Goal: Information Seeking & Learning: Learn about a topic

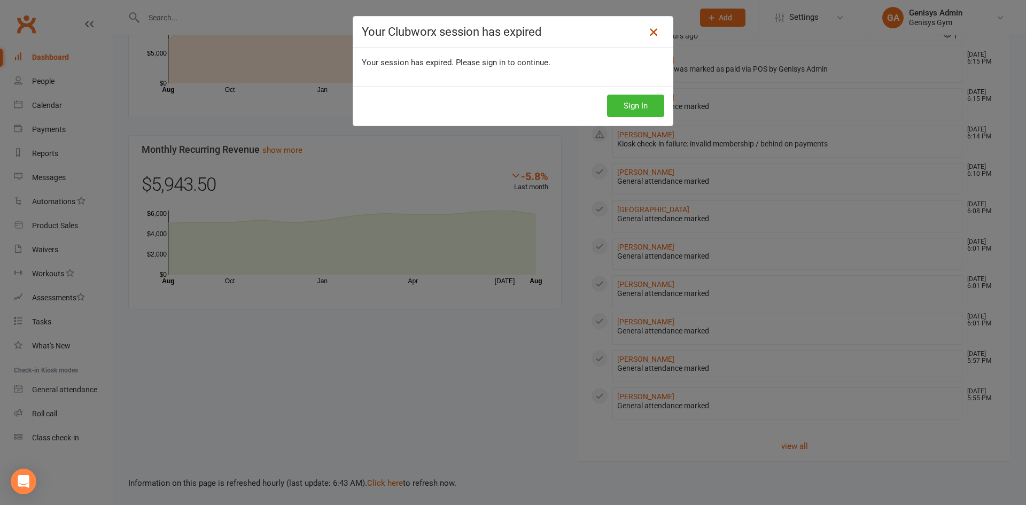
click at [654, 31] on icon at bounding box center [653, 32] width 13 height 13
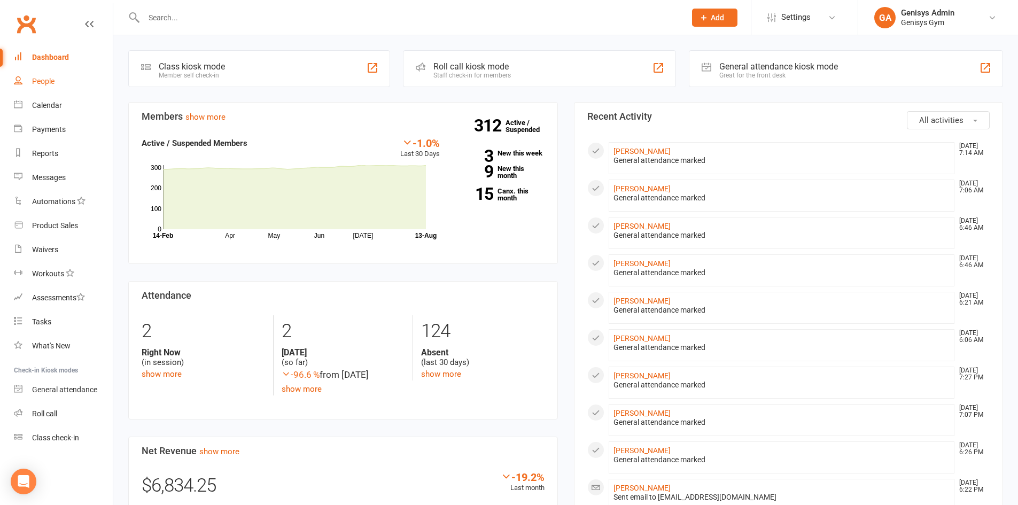
click at [98, 83] on link "People" at bounding box center [63, 81] width 99 height 24
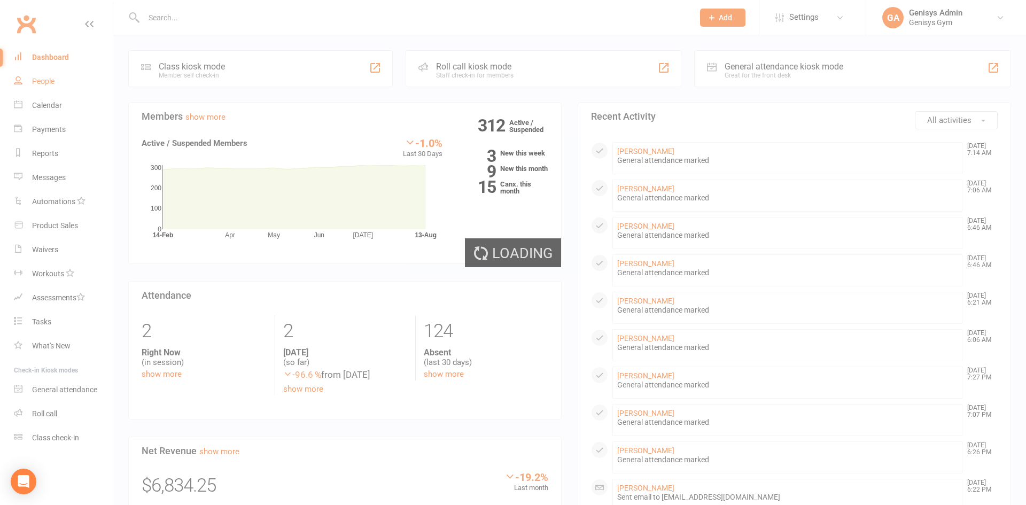
select select "100"
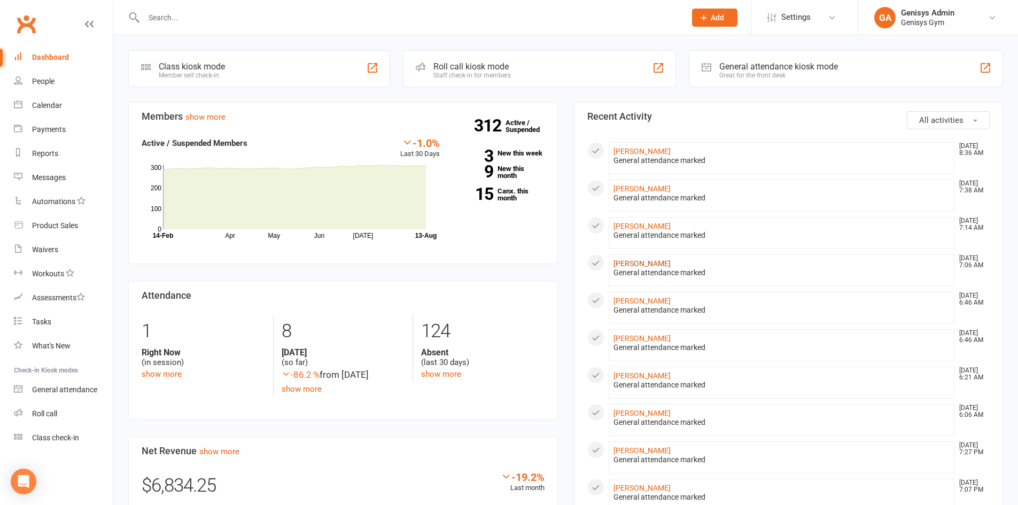
click at [634, 263] on link "[PERSON_NAME]" at bounding box center [641, 263] width 57 height 9
click at [627, 303] on link "[PERSON_NAME]" at bounding box center [641, 300] width 57 height 9
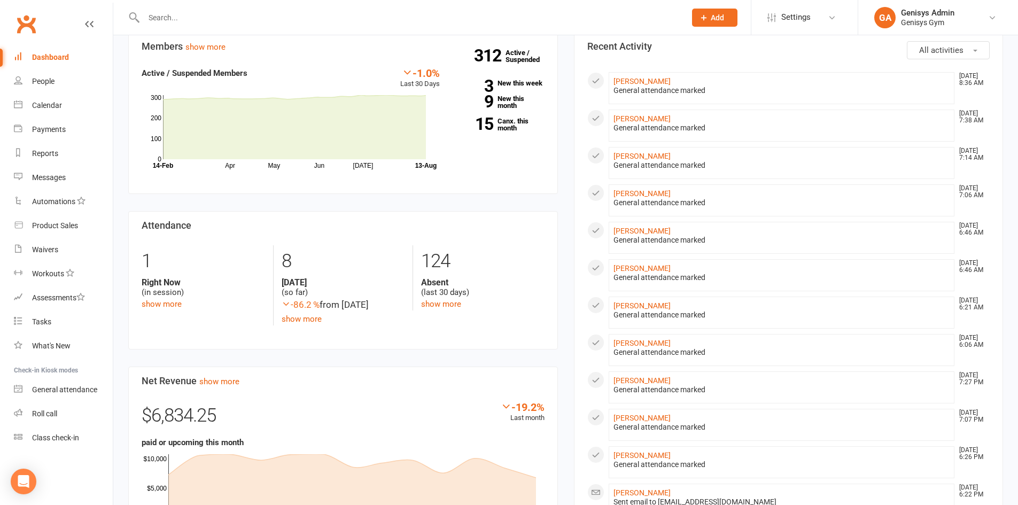
scroll to position [107, 0]
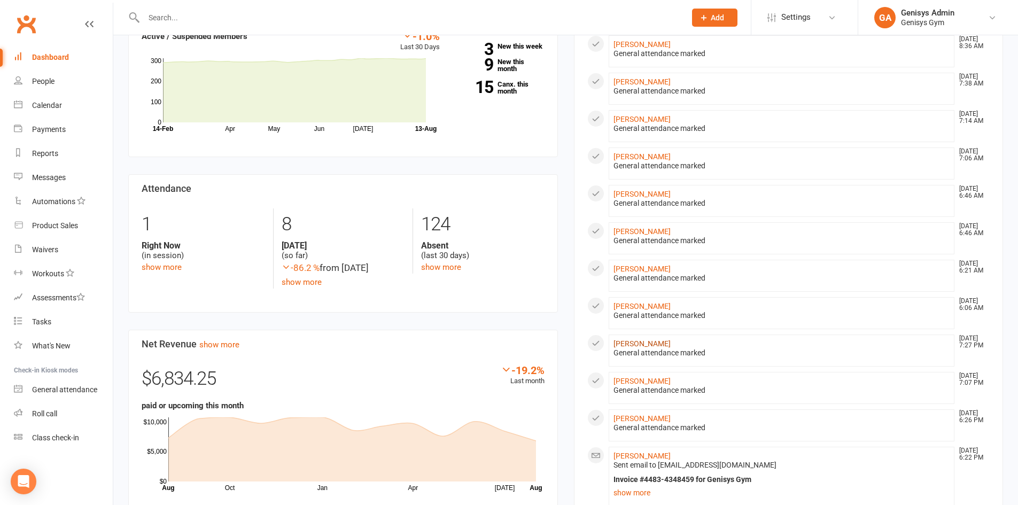
click at [622, 342] on link "[PERSON_NAME]" at bounding box center [641, 343] width 57 height 9
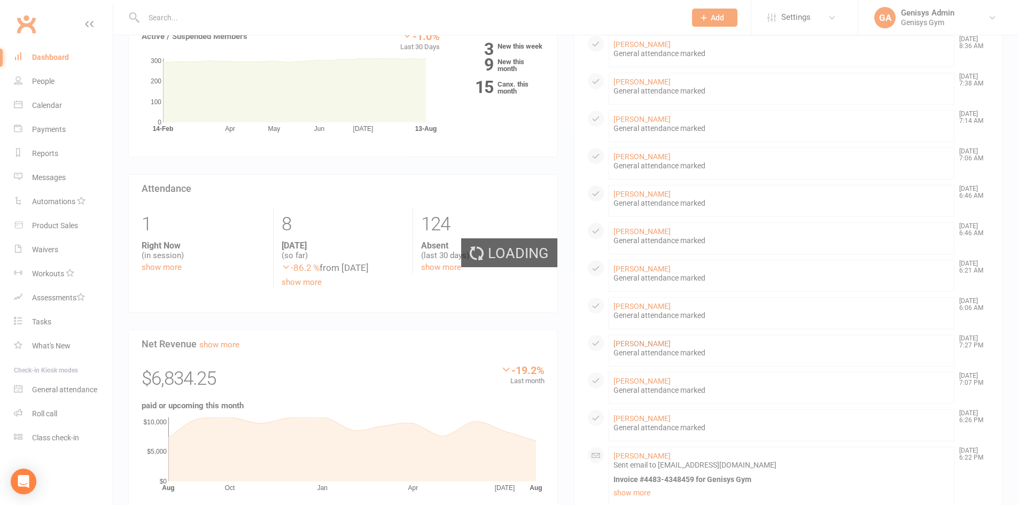
click at [622, 342] on div "Loading" at bounding box center [509, 252] width 1018 height 505
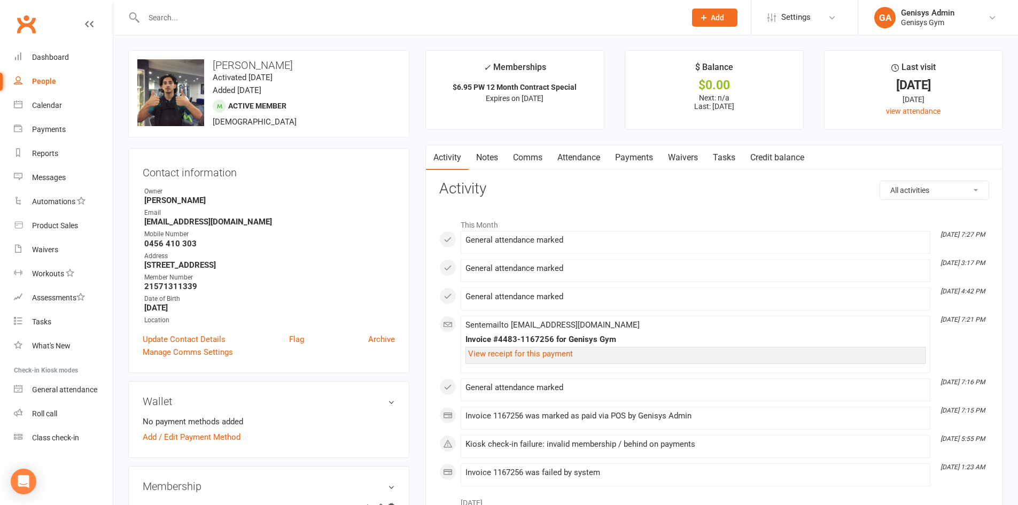
click at [91, 24] on icon at bounding box center [89, 24] width 9 height 9
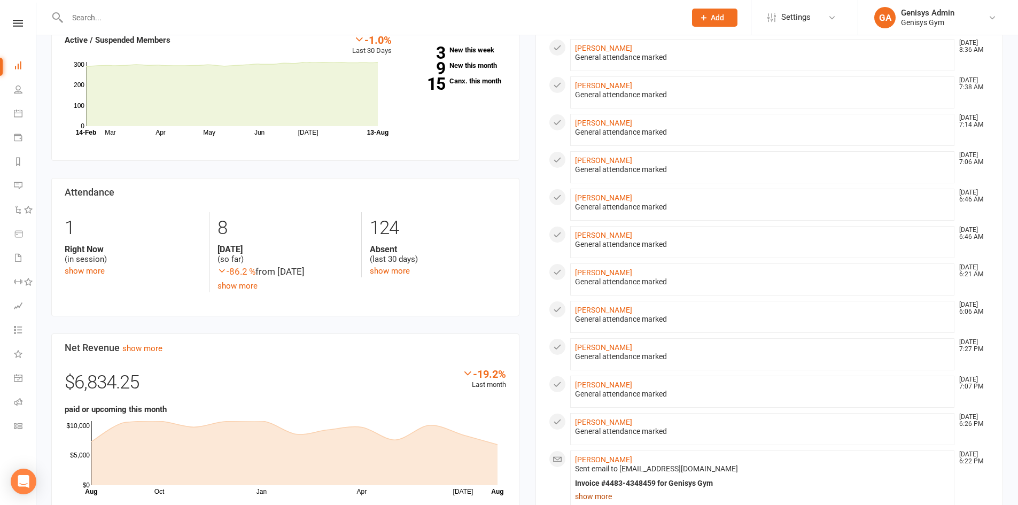
scroll to position [107, 0]
